Goal: Task Accomplishment & Management: Use online tool/utility

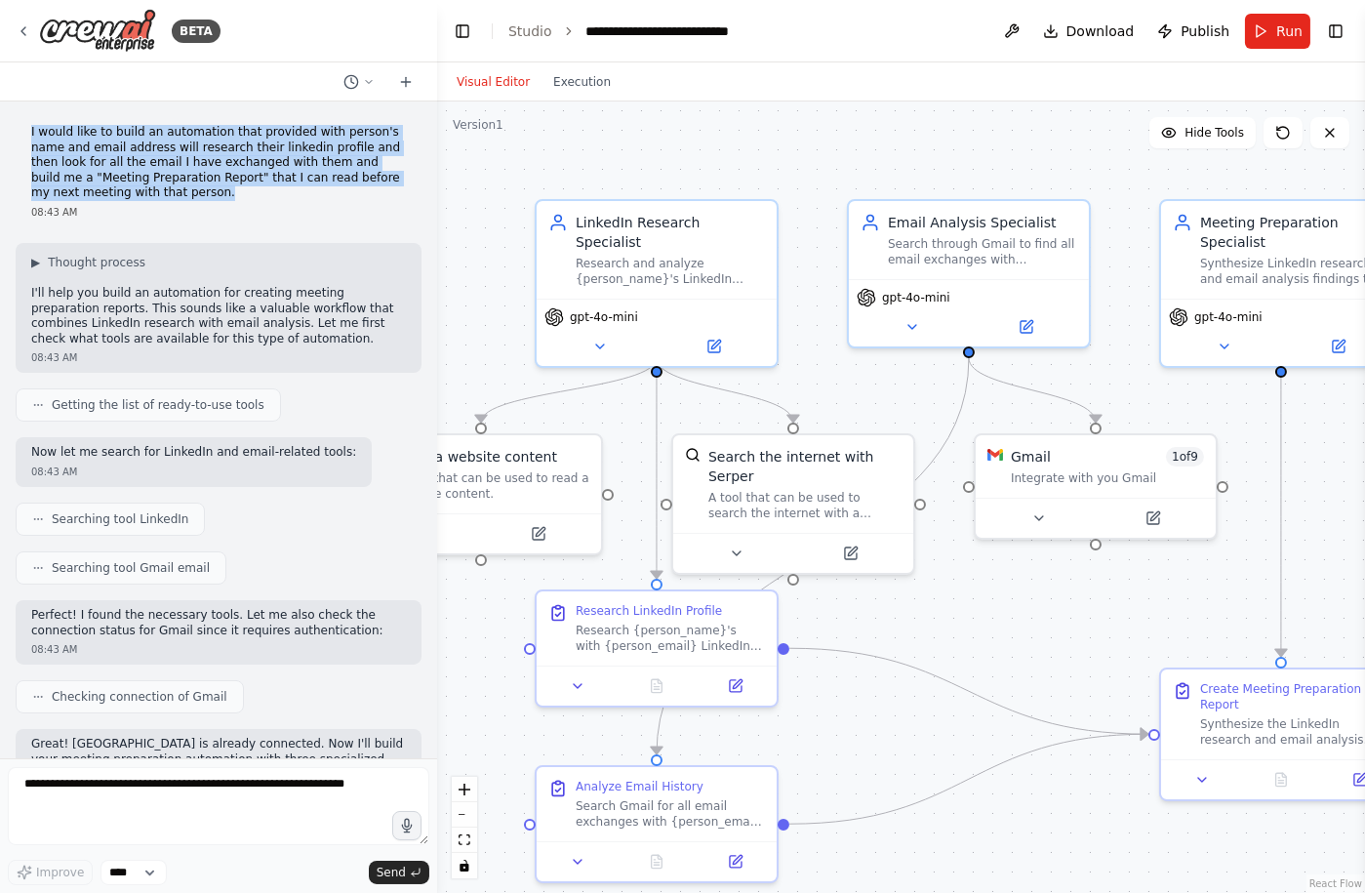
scroll to position [1380, 0]
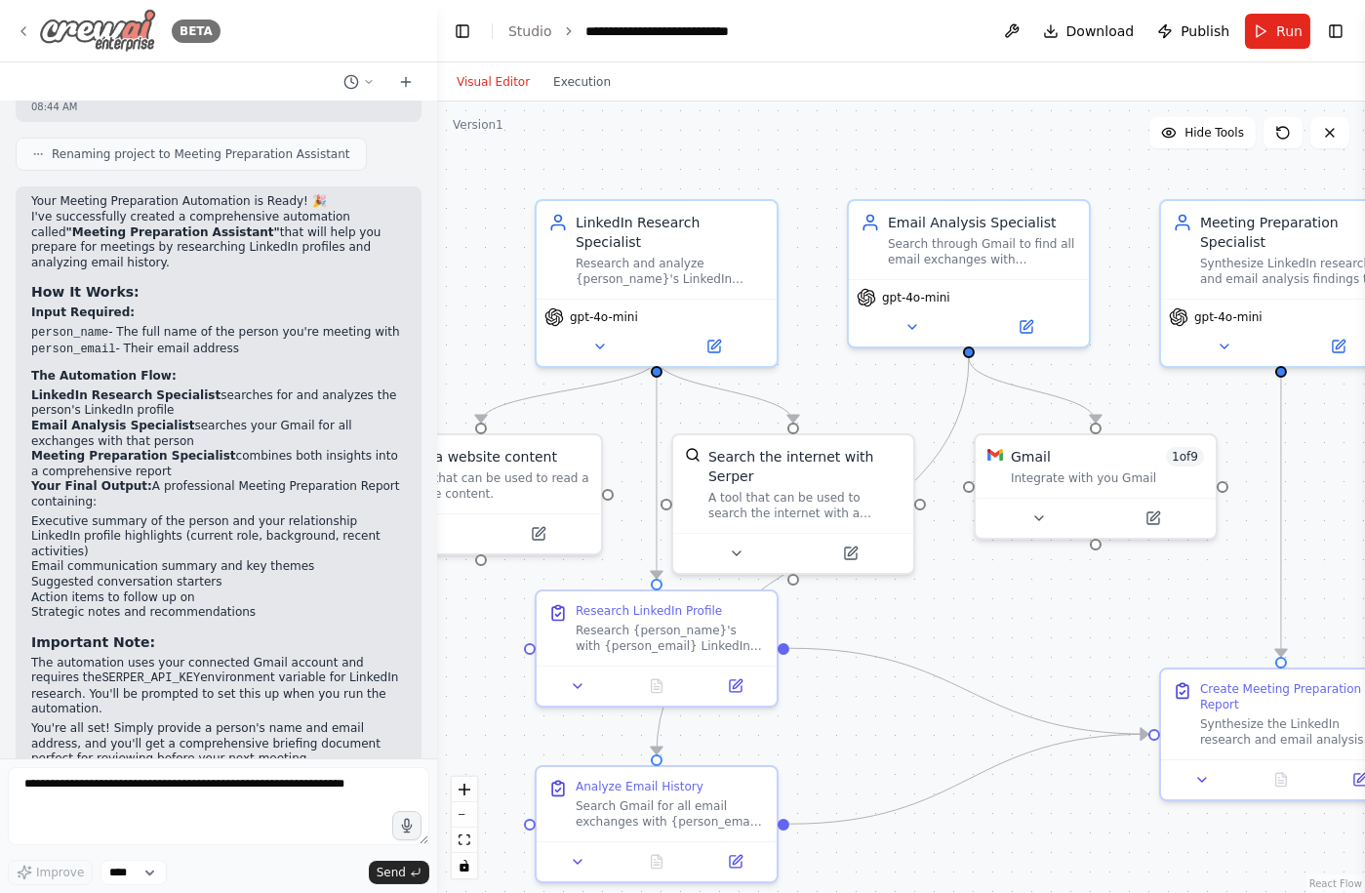
click at [25, 35] on icon at bounding box center [24, 31] width 16 height 16
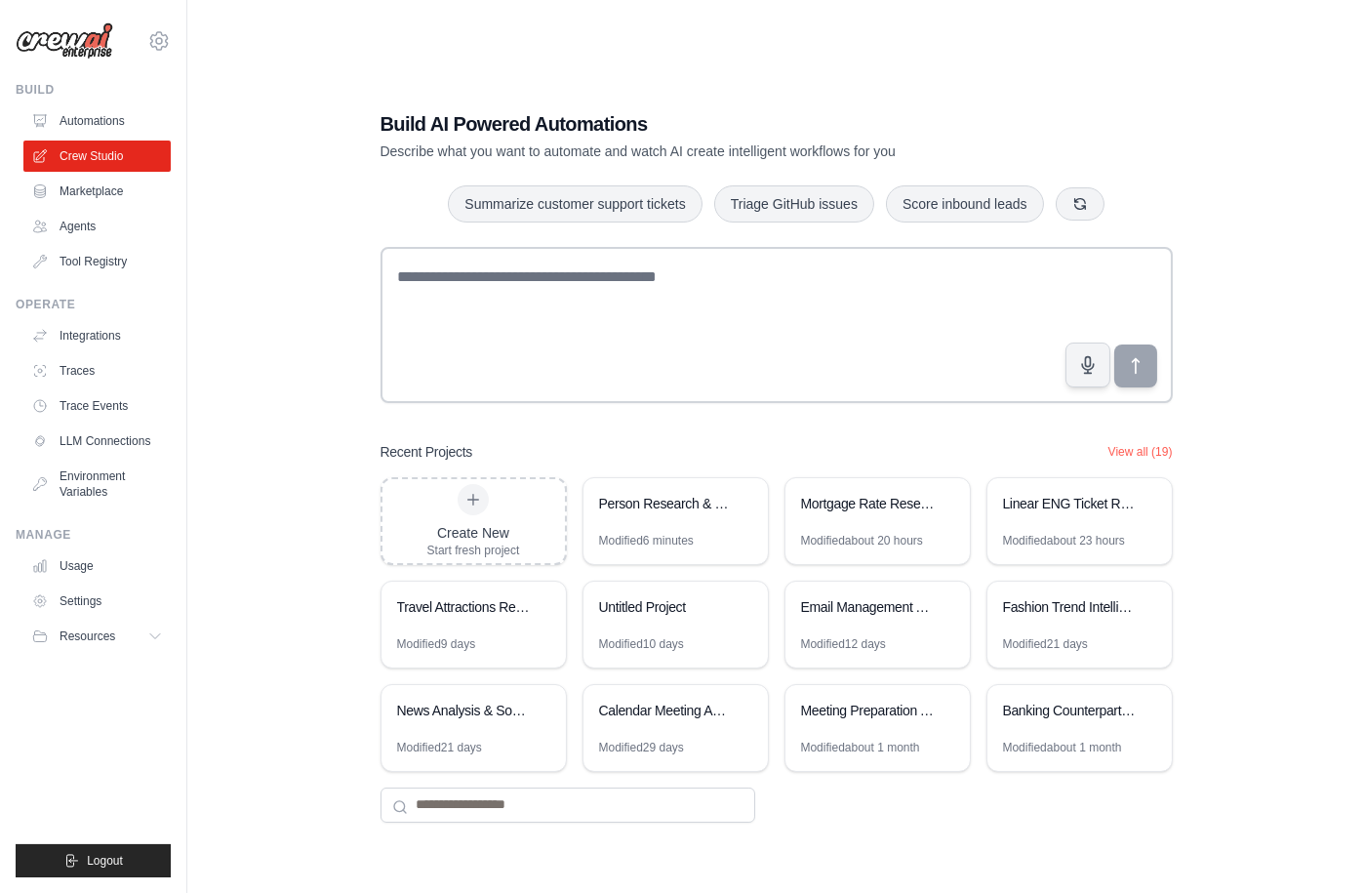
click at [74, 29] on img at bounding box center [65, 40] width 98 height 37
click at [106, 107] on link "Automations" at bounding box center [98, 120] width 147 height 31
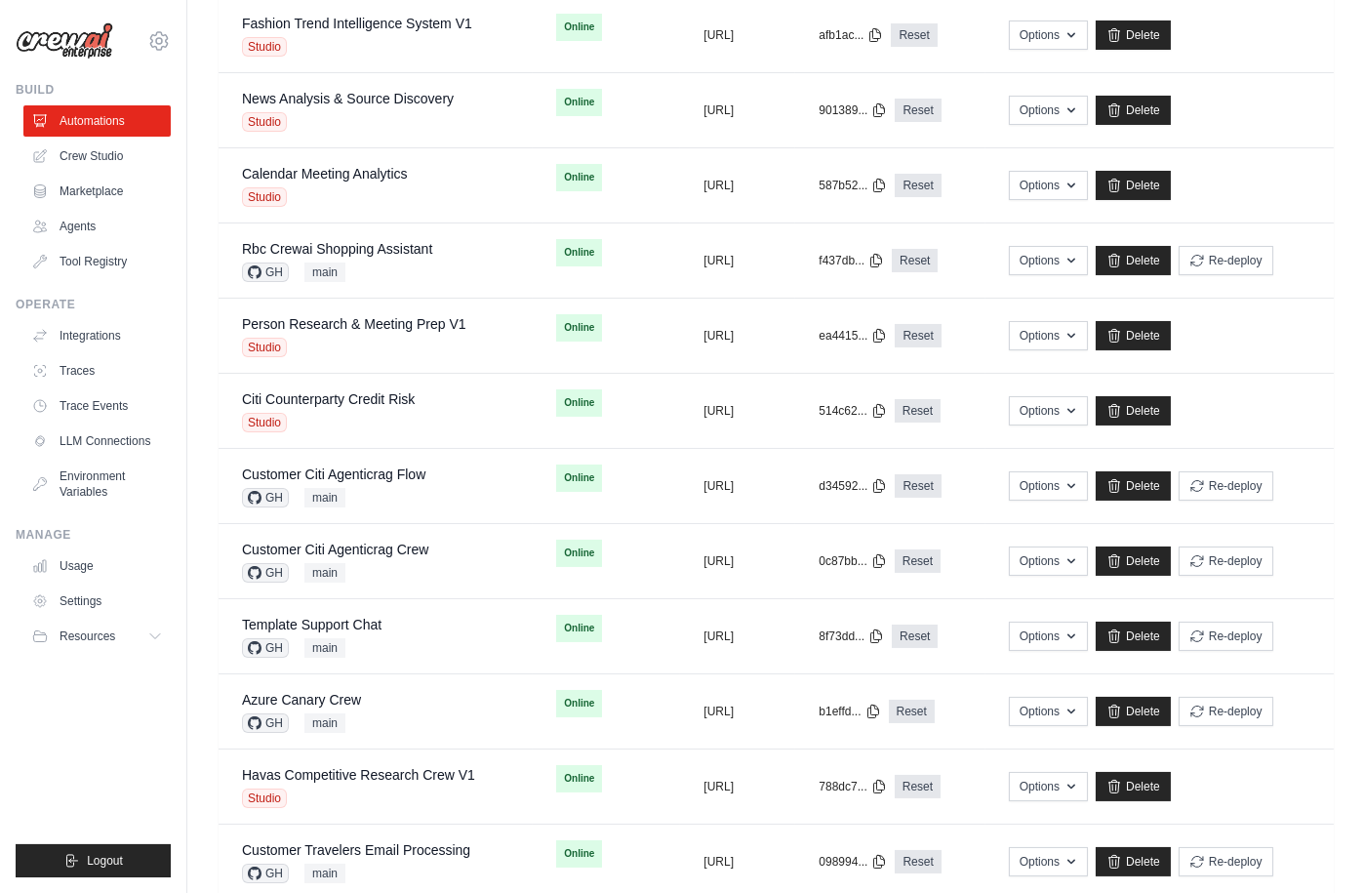
scroll to position [814, 0]
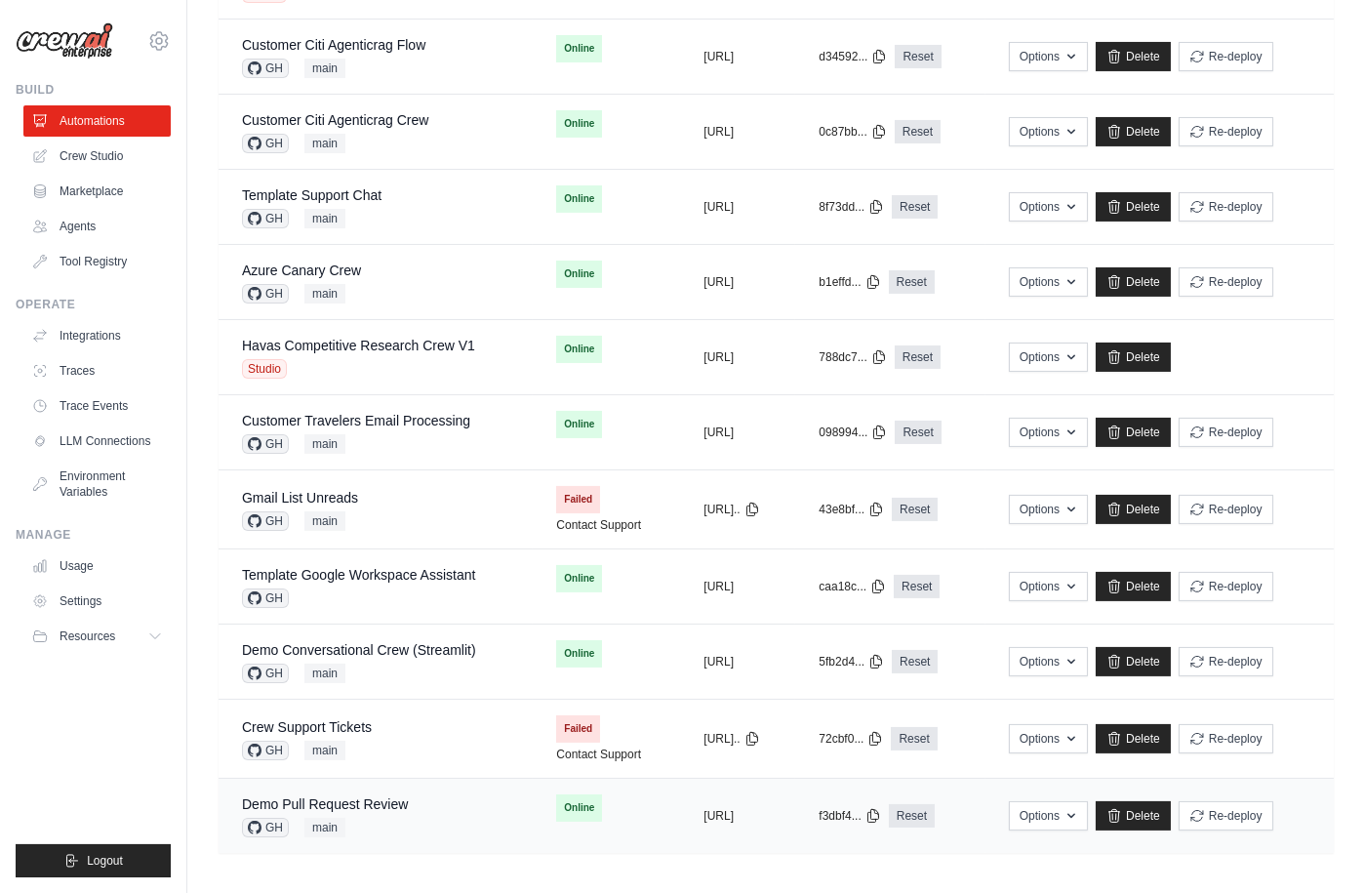
click at [444, 804] on div "Demo Pull Request Review GH main" at bounding box center [375, 815] width 267 height 43
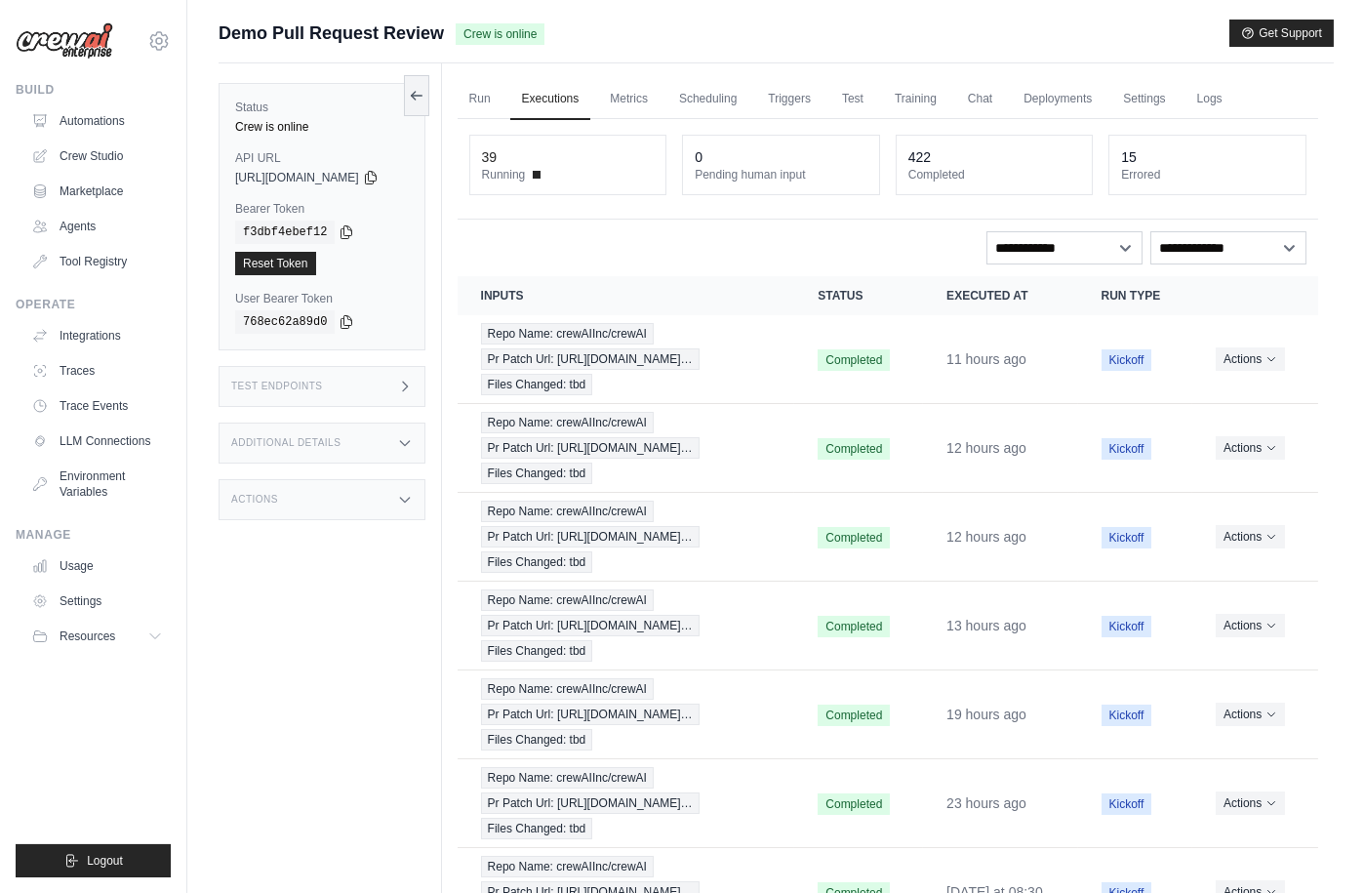
click at [81, 39] on img at bounding box center [65, 40] width 98 height 37
click at [61, 126] on link "Automations" at bounding box center [98, 120] width 147 height 31
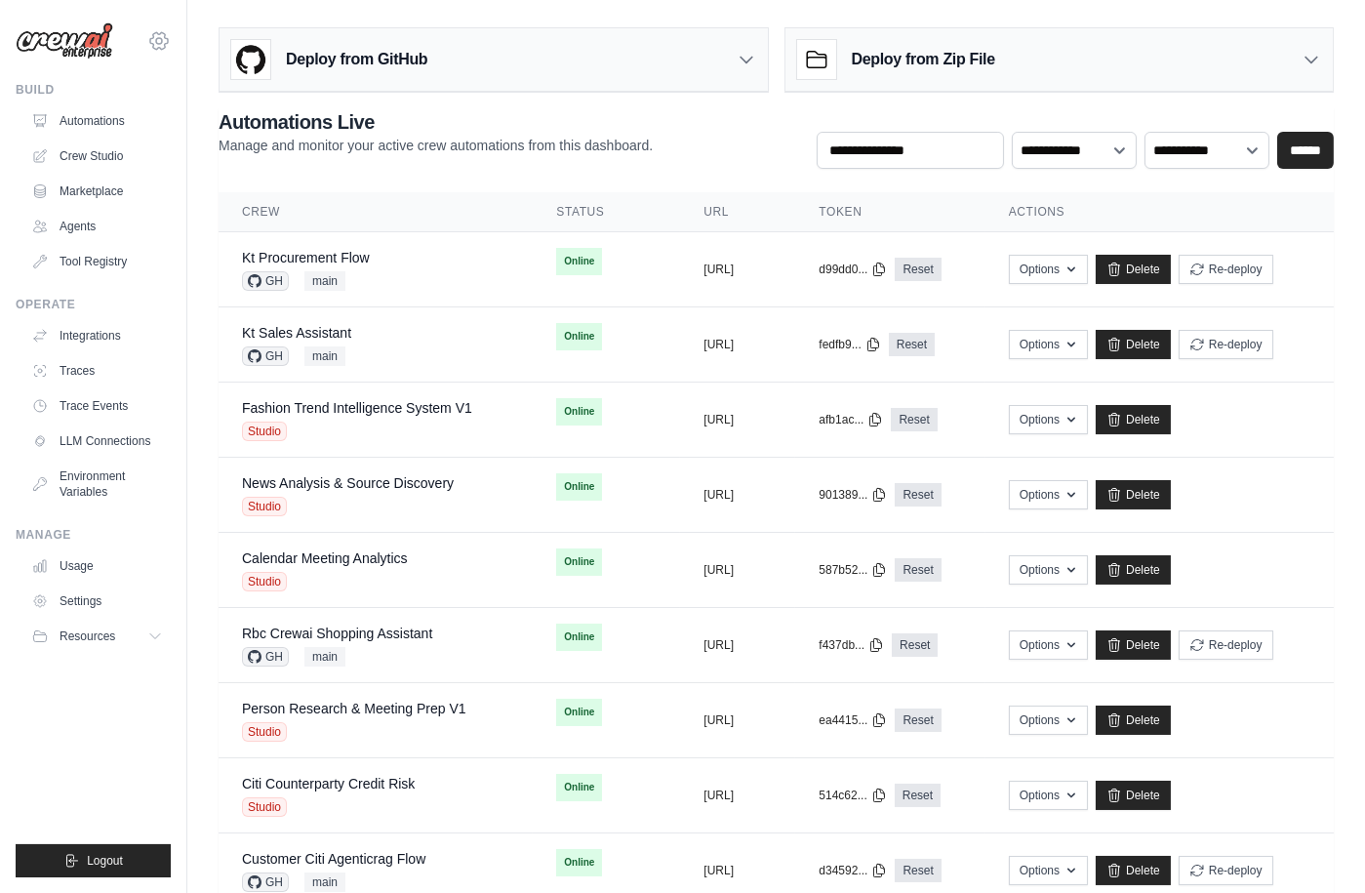
click at [162, 41] on icon at bounding box center [158, 40] width 23 height 23
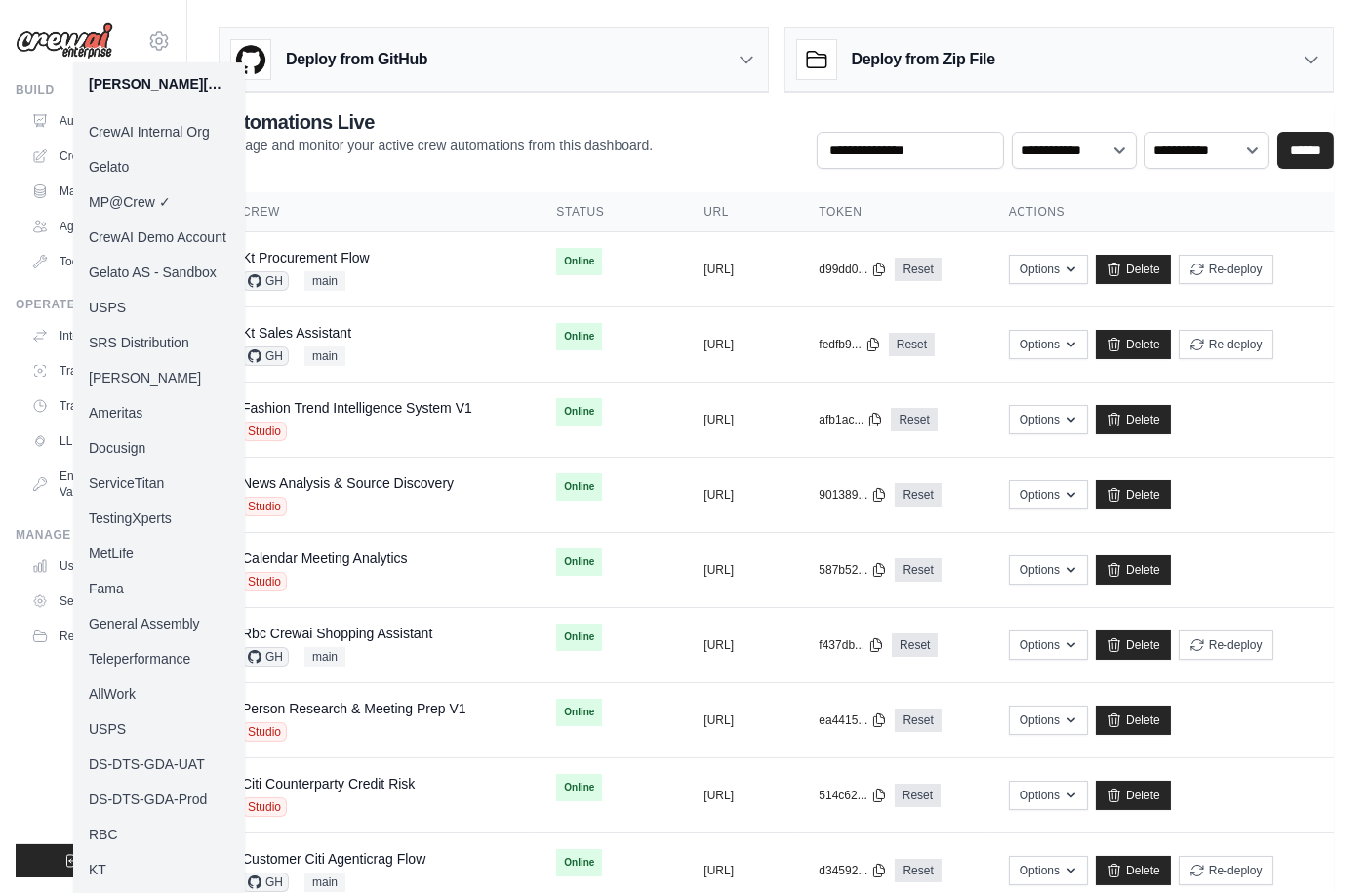
click at [142, 443] on link "Docusign" at bounding box center [159, 447] width 172 height 35
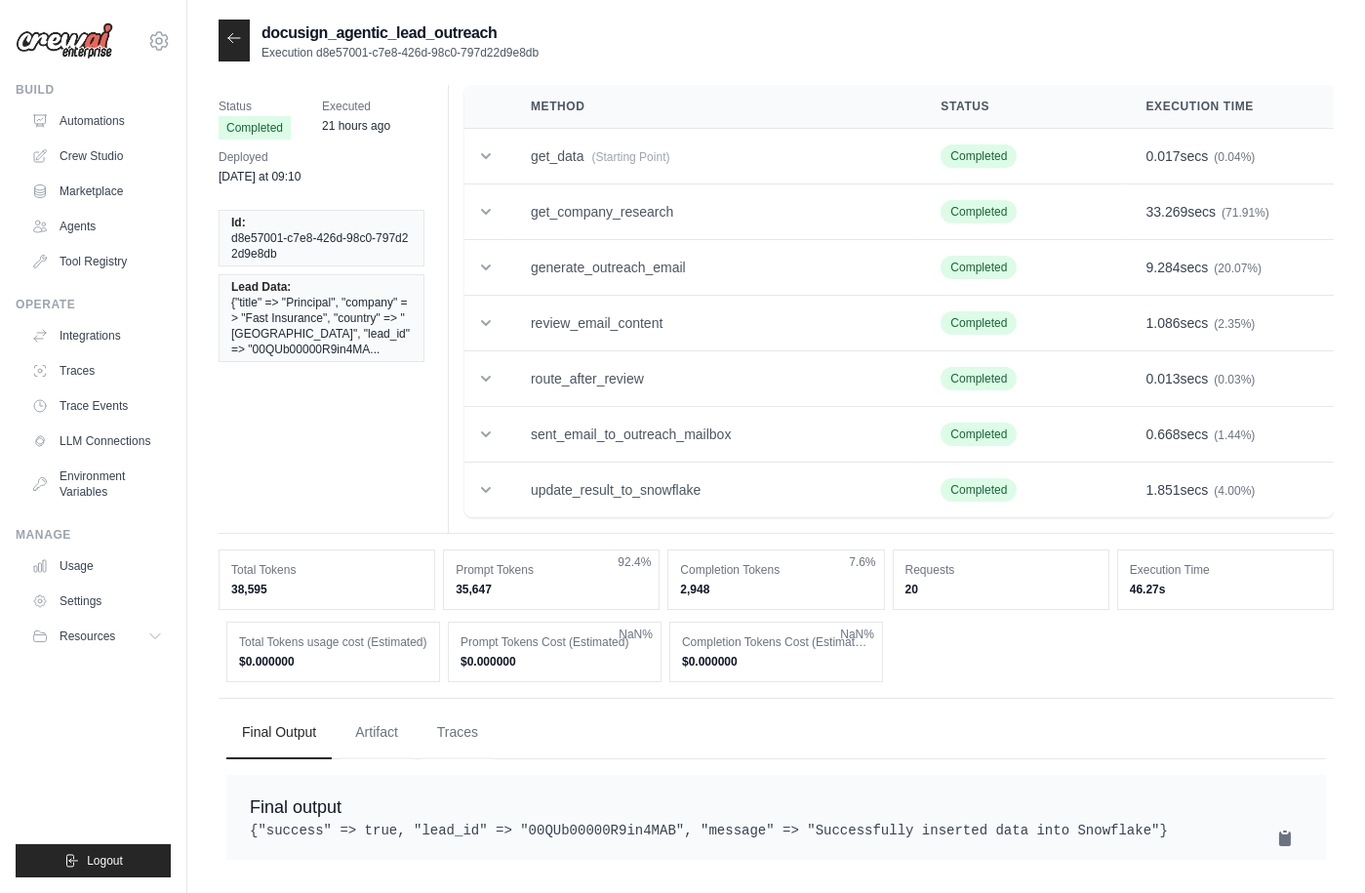
scroll to position [39, 0]
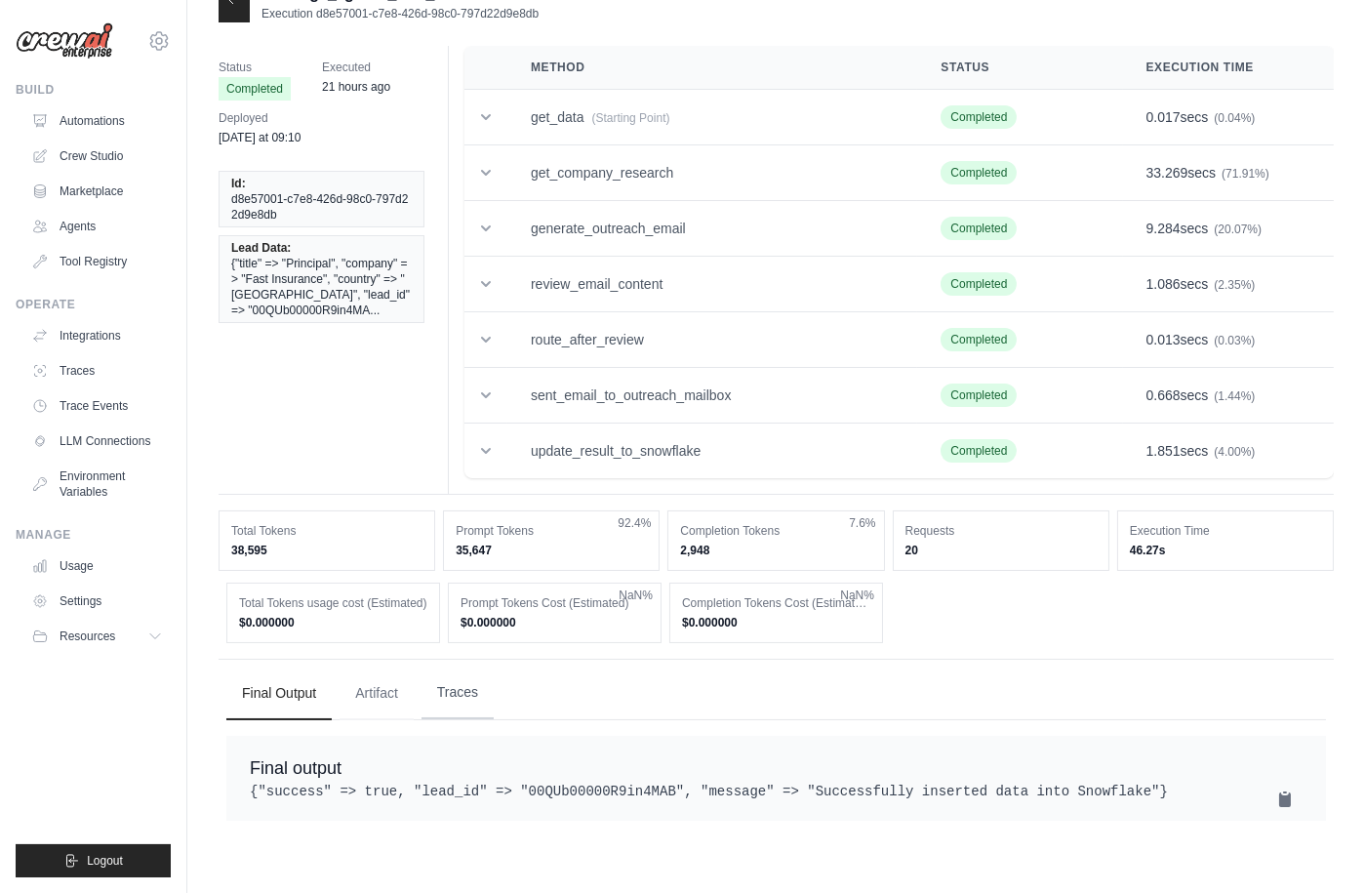
click at [436, 685] on button "Traces" at bounding box center [458, 692] width 72 height 53
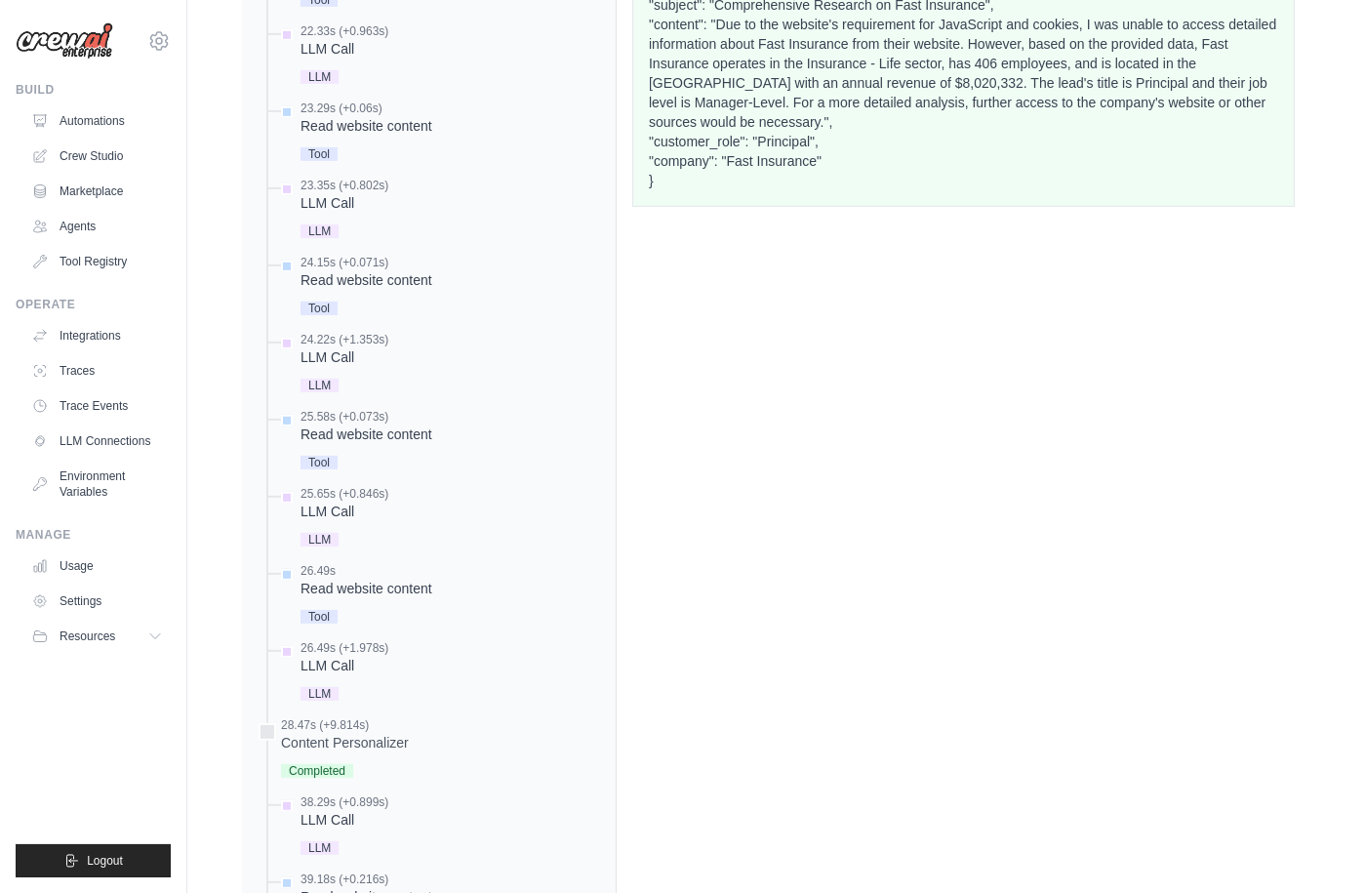
scroll to position [2119, 0]
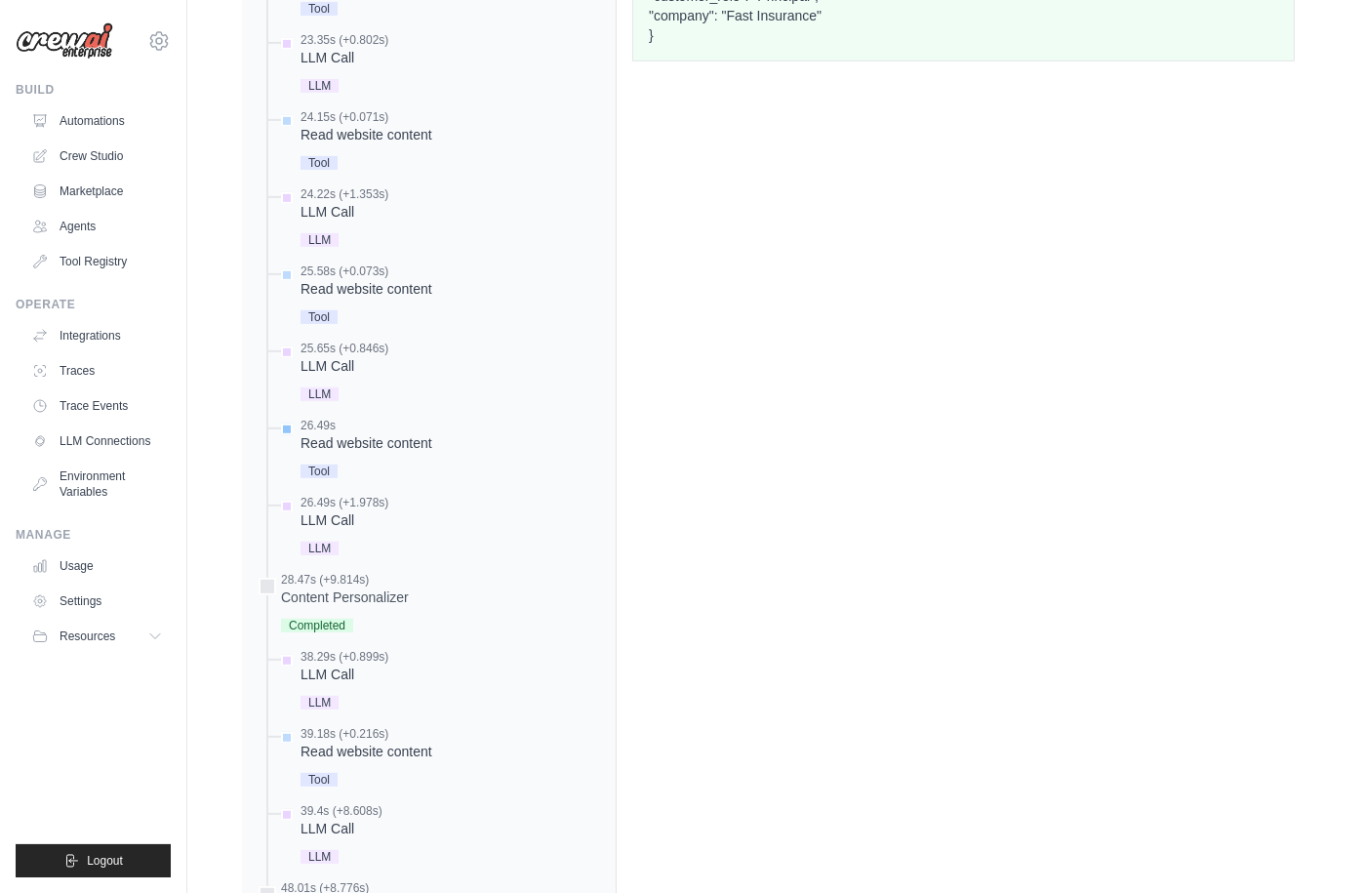
click at [372, 444] on div "Read website content" at bounding box center [367, 443] width 132 height 20
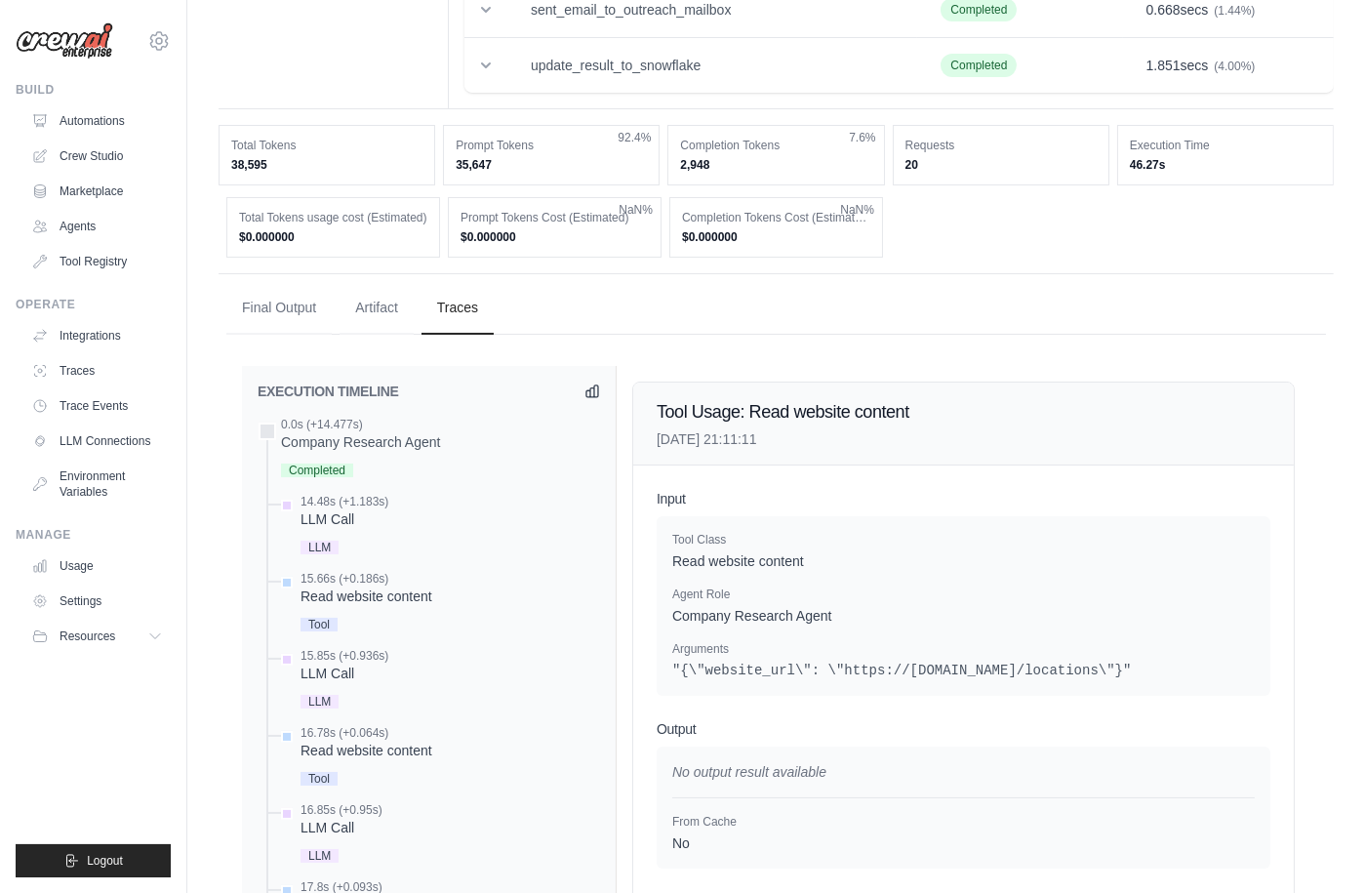
scroll to position [0, 0]
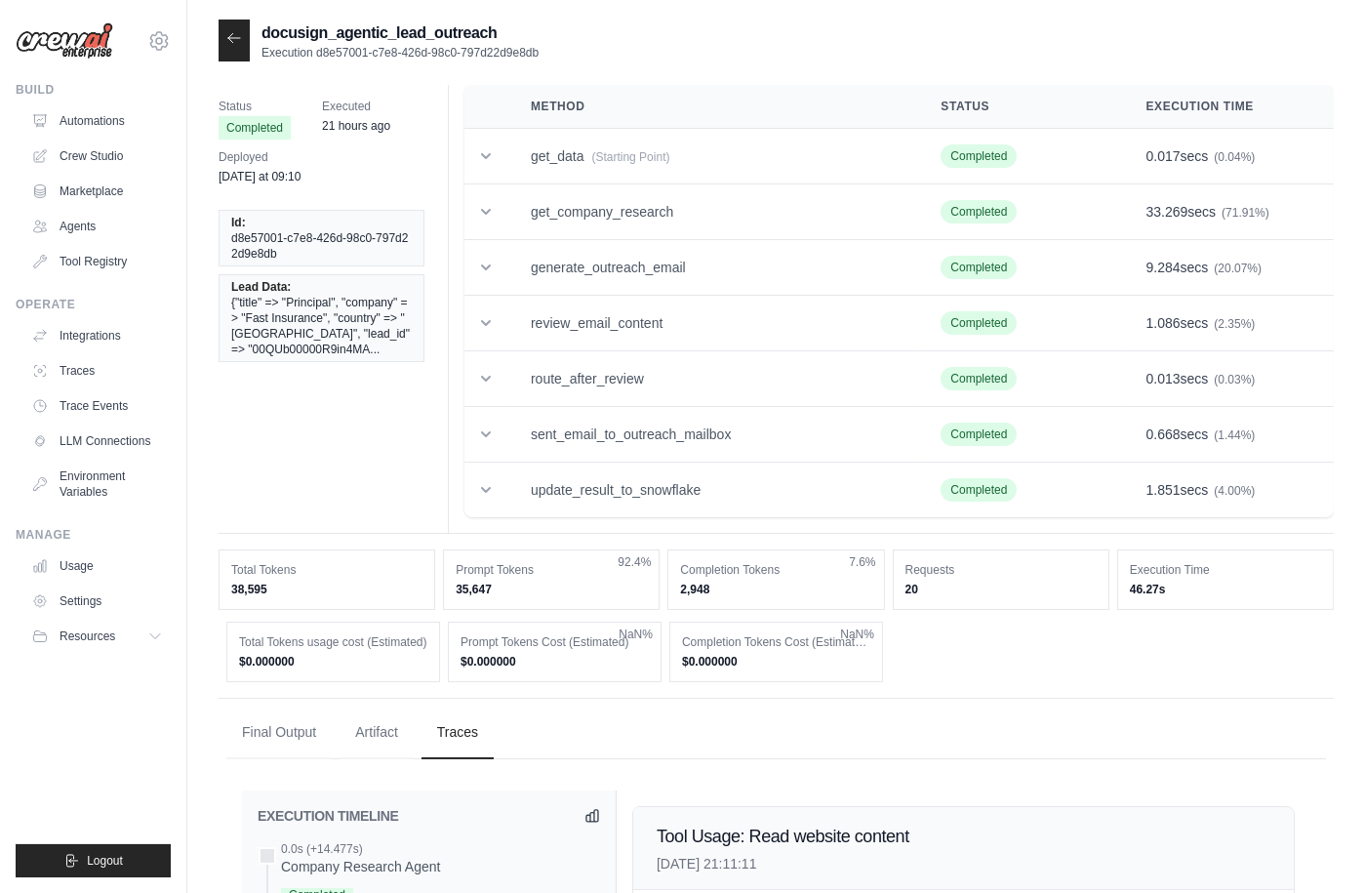
click at [234, 40] on icon at bounding box center [234, 38] width 16 height 16
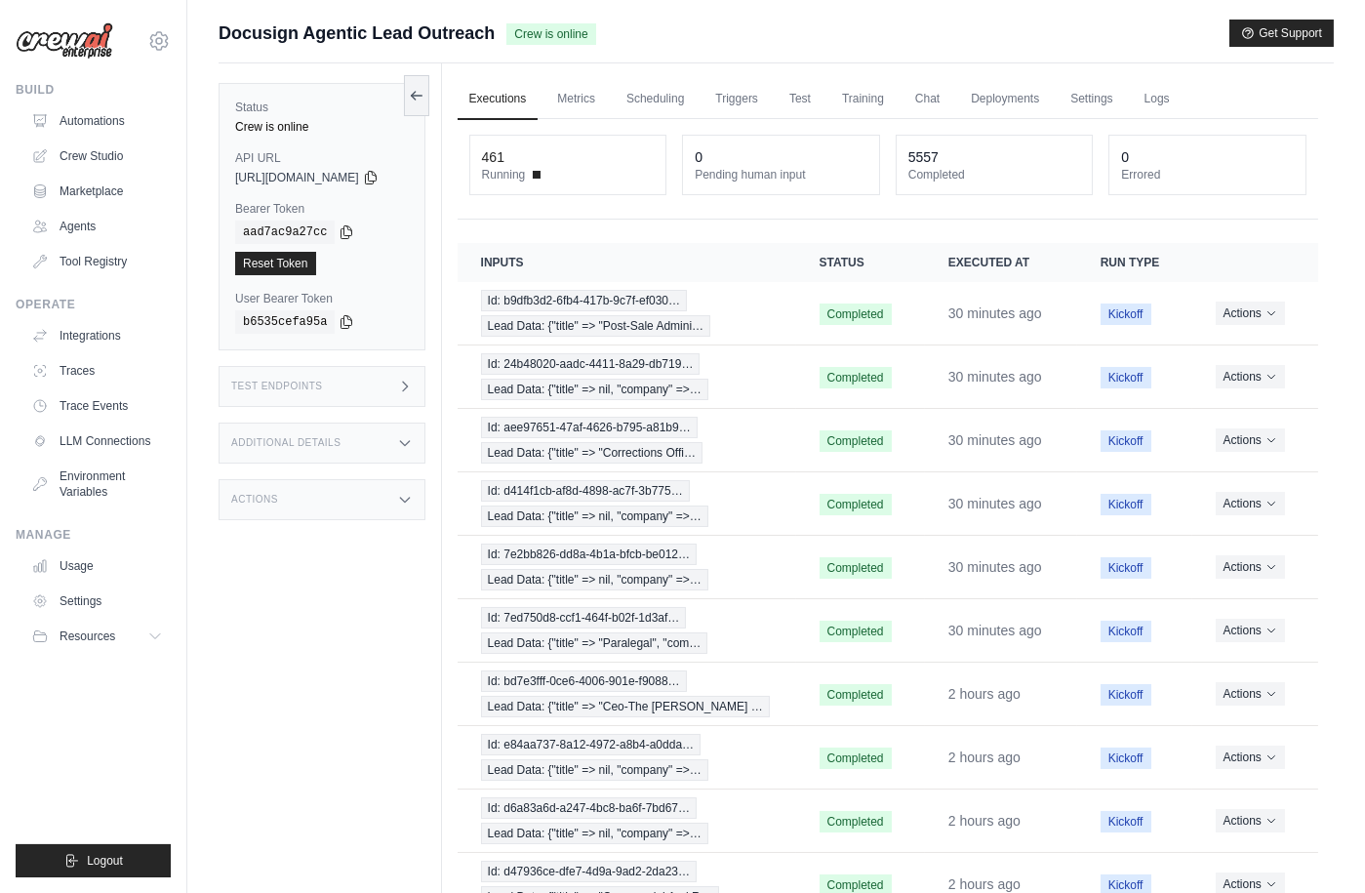
click at [411, 398] on div "Test Endpoints" at bounding box center [322, 386] width 207 height 41
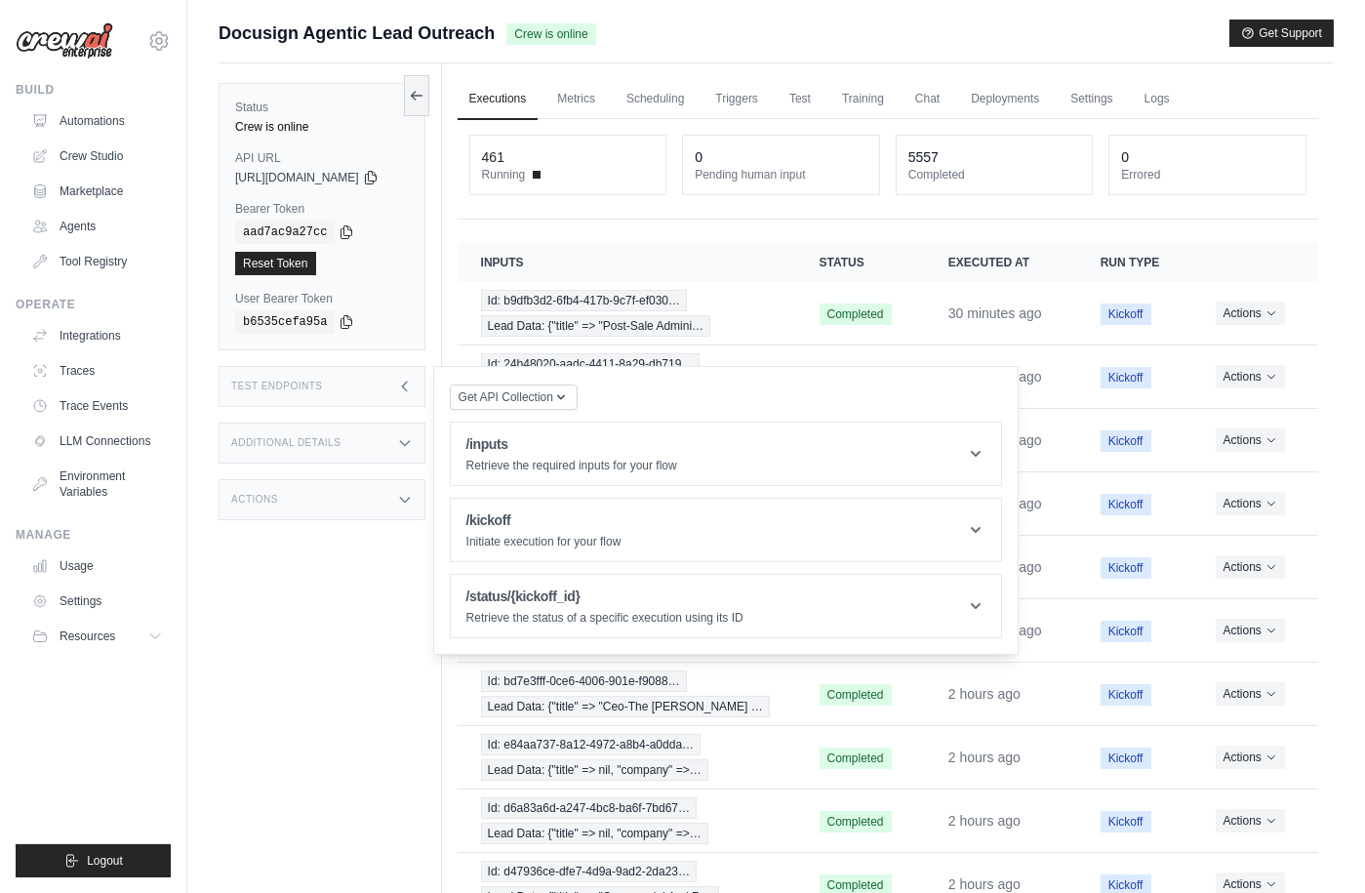
click at [411, 398] on div "Test Endpoints" at bounding box center [322, 386] width 207 height 41
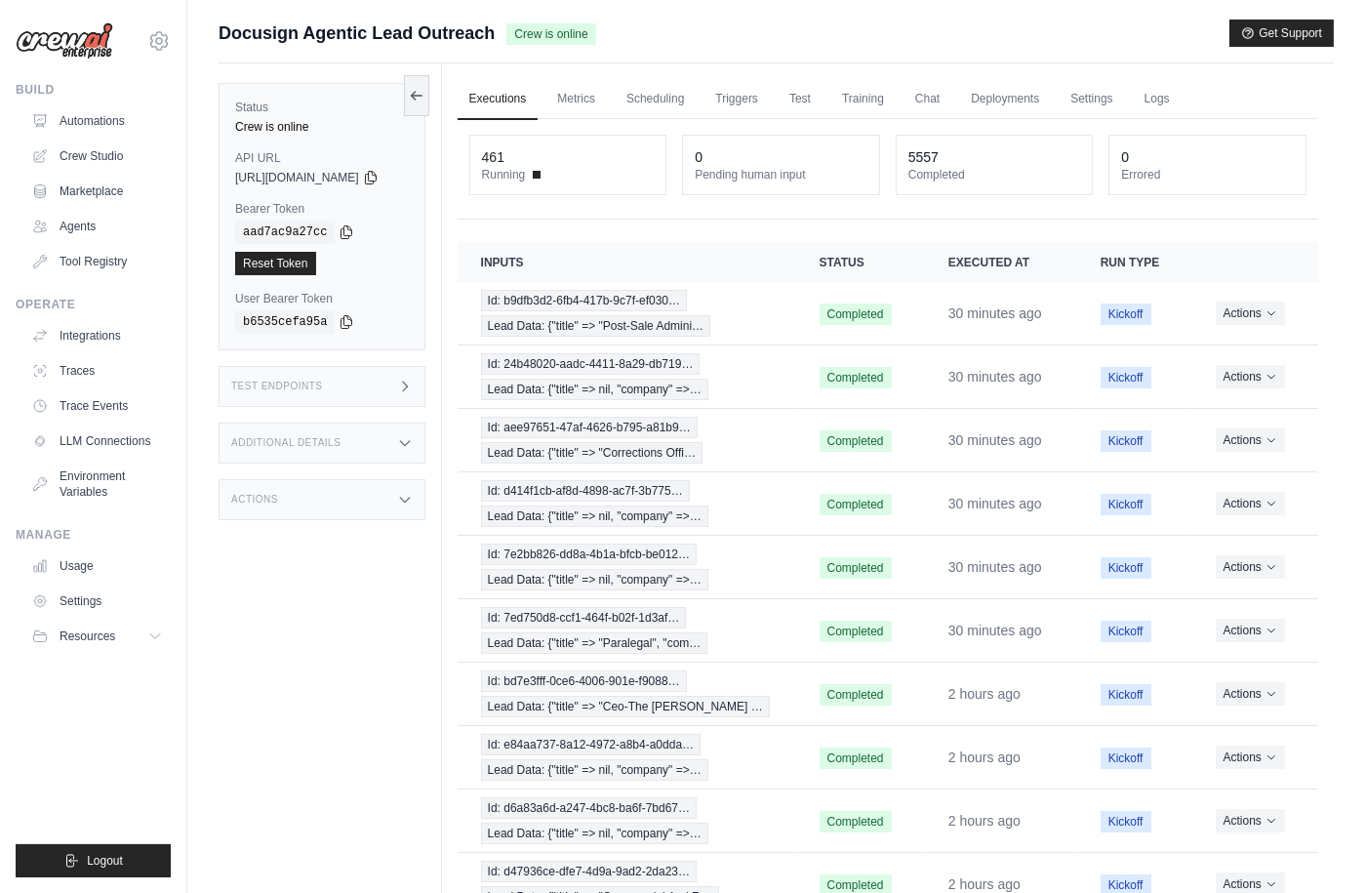
click at [410, 428] on div "Additional Details" at bounding box center [322, 443] width 207 height 41
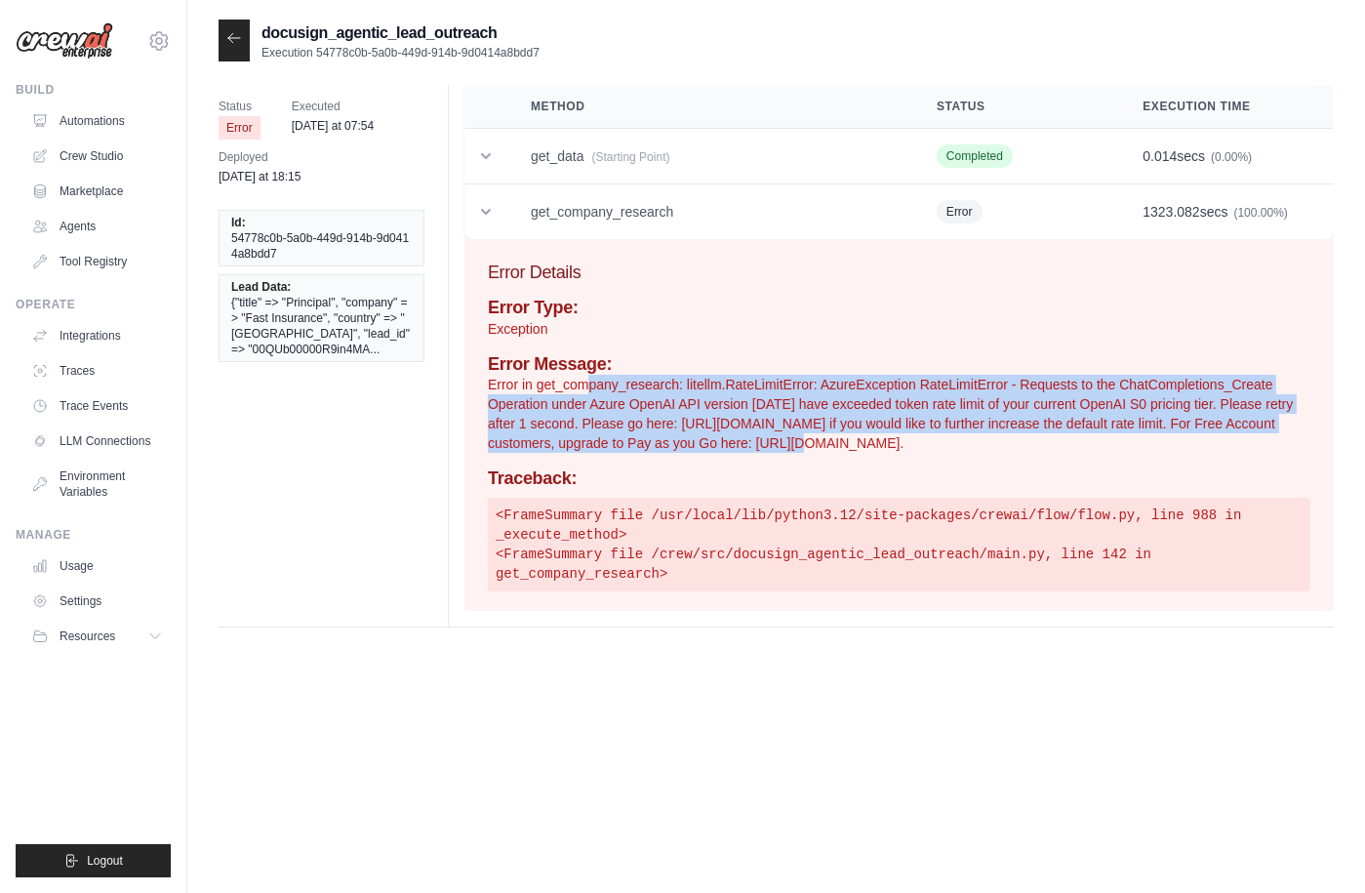
drag, startPoint x: 590, startPoint y: 386, endPoint x: 737, endPoint y: 443, distance: 156.9
click at [737, 443] on p "Error in get_company_research: litellm.RateLimitError: AzureException RateLimit…" at bounding box center [899, 414] width 823 height 78
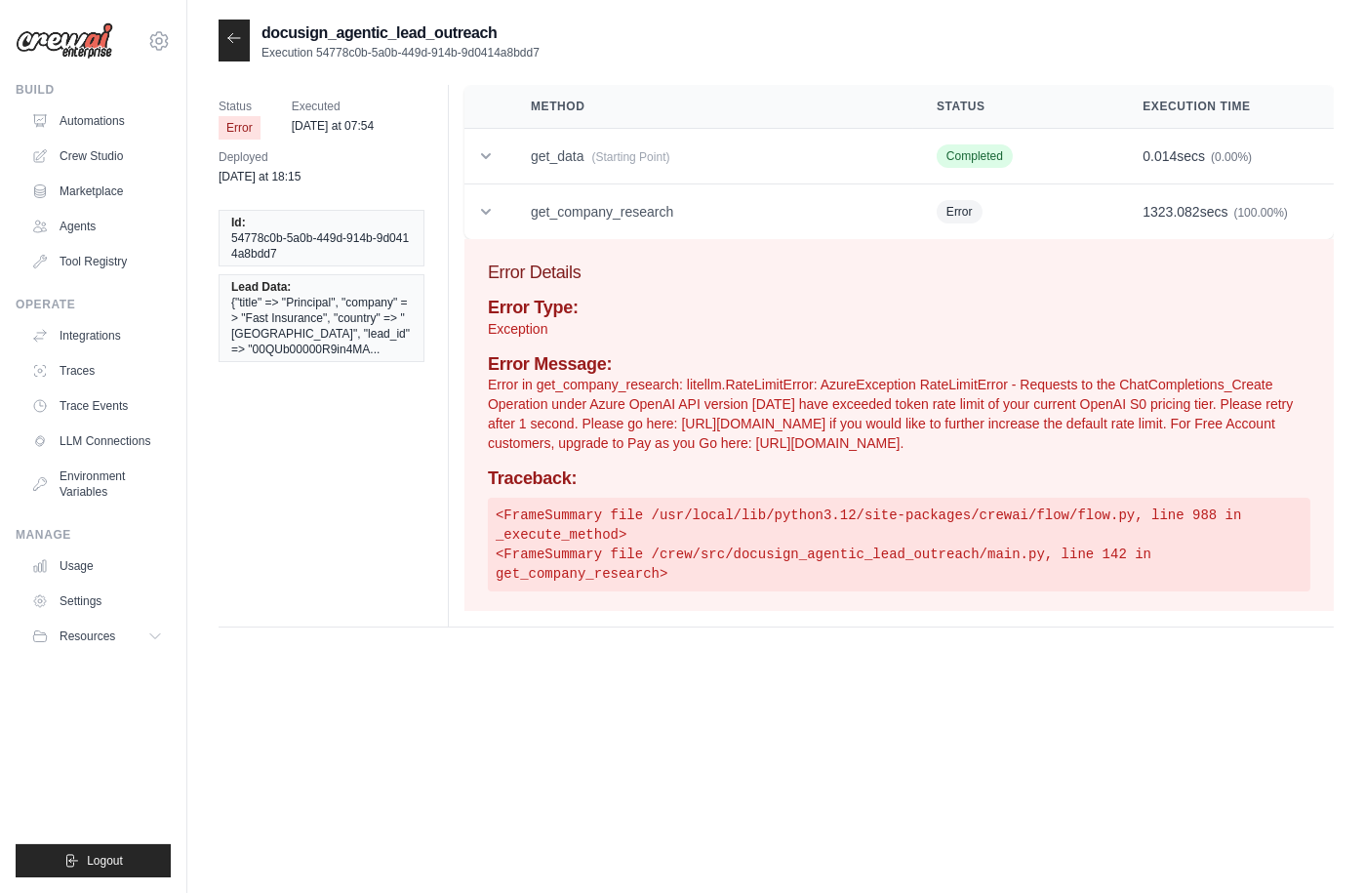
click at [765, 458] on div "Error Type: Exception Error Message: Error in get_company_research: litellm.Rat…" at bounding box center [899, 445] width 823 height 294
click at [230, 38] on icon at bounding box center [234, 37] width 12 height 9
